Goal: Information Seeking & Learning: Check status

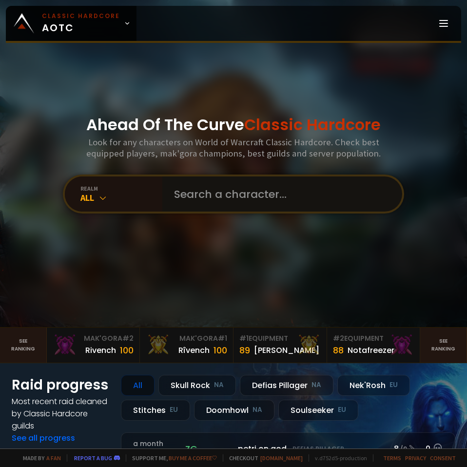
click at [199, 192] on input "text" at bounding box center [279, 194] width 222 height 35
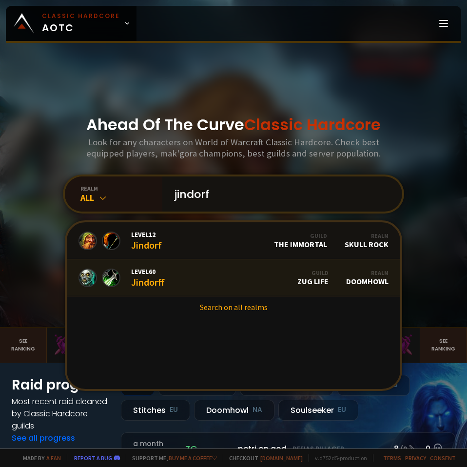
type input "jindorf"
click at [146, 272] on span "Level 60" at bounding box center [148, 271] width 34 height 9
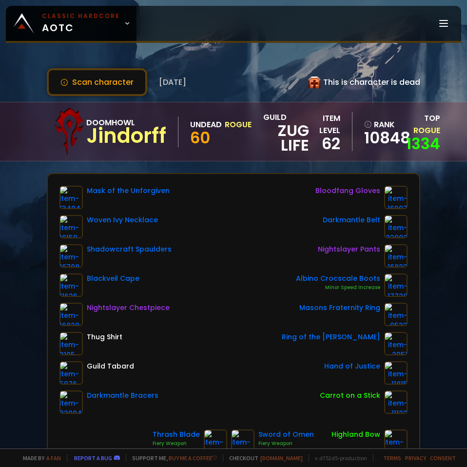
click at [213, 33] on div "Home Progress Equipment Mak'gora Guilds" at bounding box center [299, 23] width 325 height 35
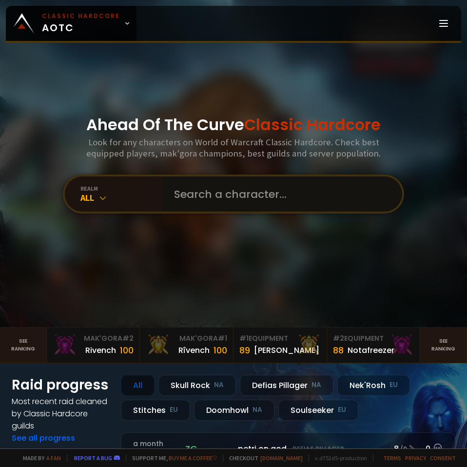
click at [199, 190] on input "text" at bounding box center [279, 194] width 222 height 35
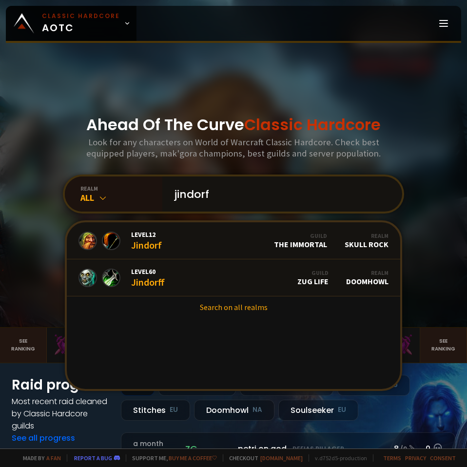
click at [184, 196] on input "jindorf" at bounding box center [279, 194] width 222 height 35
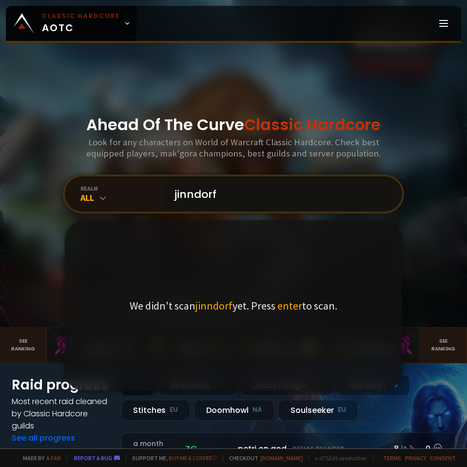
type input "jindorf"
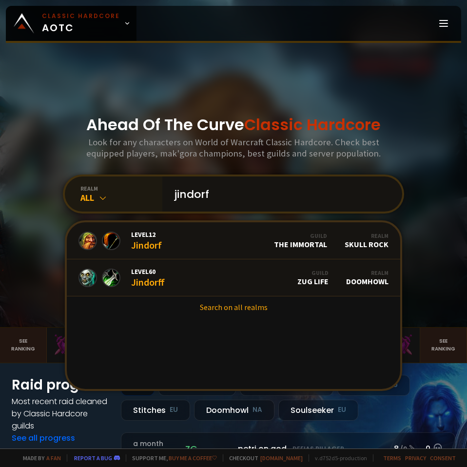
drag, startPoint x: 246, startPoint y: 196, endPoint x: 150, endPoint y: 199, distance: 96.2
click at [150, 199] on div "realm All jindorf Level 12 Jindorf Guild The Immortal Realm Skull Rock Level 60…" at bounding box center [233, 194] width 341 height 39
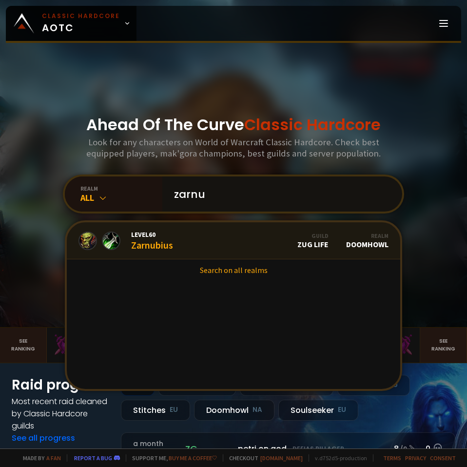
type input "zarnu"
click at [158, 229] on link "Level 60 Zarnubius Guild Zug Life Realm Doomhowl" at bounding box center [234, 240] width 334 height 37
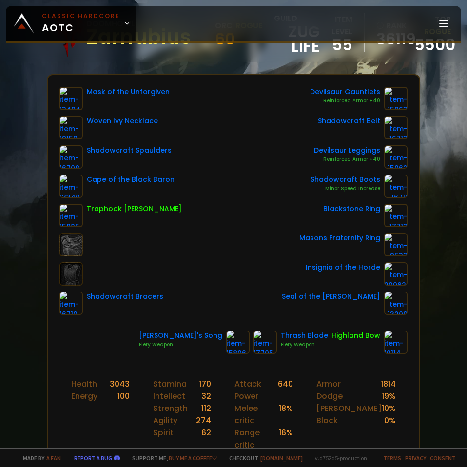
scroll to position [146, 0]
